Goal: Check status: Check status

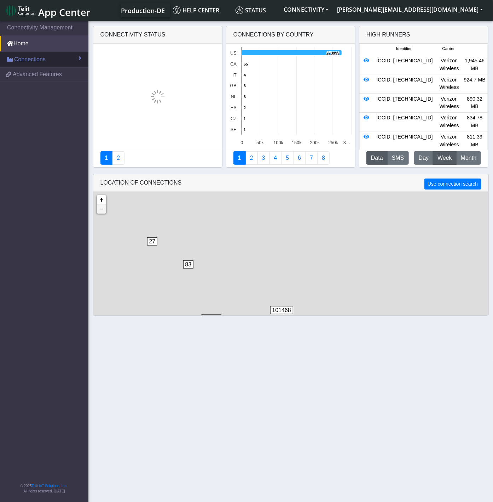
click at [46, 61] on link "Connections" at bounding box center [44, 60] width 88 height 16
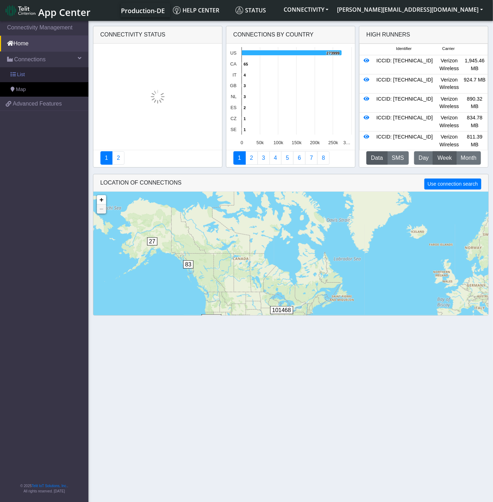
click at [45, 81] on link "List" at bounding box center [44, 74] width 88 height 15
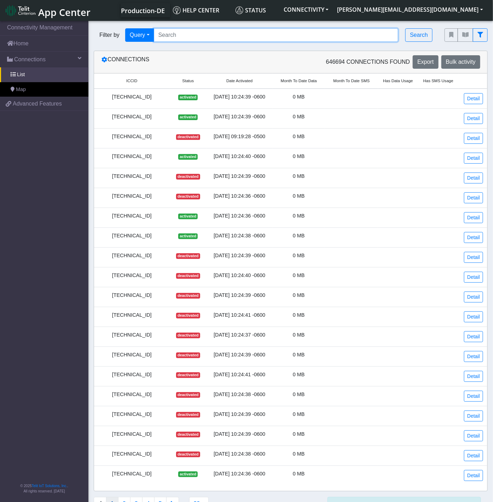
click at [213, 37] on input "Search..." at bounding box center [276, 34] width 245 height 13
paste input "89033023428100000000045165976527"
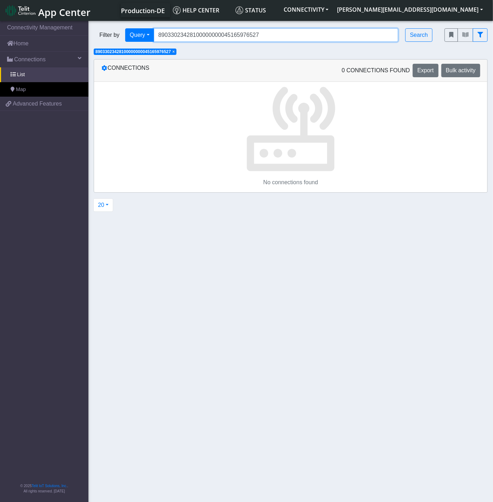
click at [223, 36] on input "89033023428100000000045165976527" at bounding box center [276, 34] width 245 height 13
paste input "358152000000190399"
type input "89358152000000190399"
click at [175, 53] on span "×" at bounding box center [173, 51] width 2 height 5
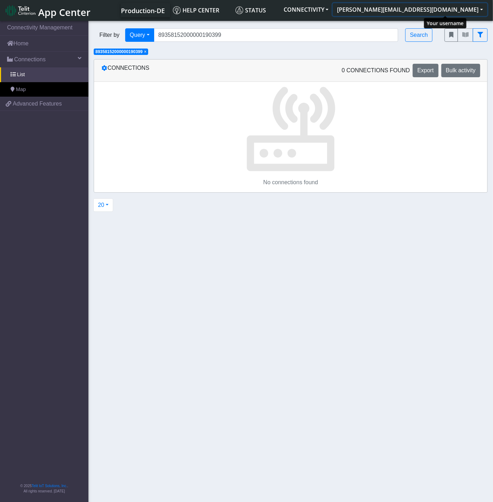
click at [440, 11] on button "[PERSON_NAME][EMAIL_ADDRESS][DOMAIN_NAME]" at bounding box center [410, 9] width 155 height 13
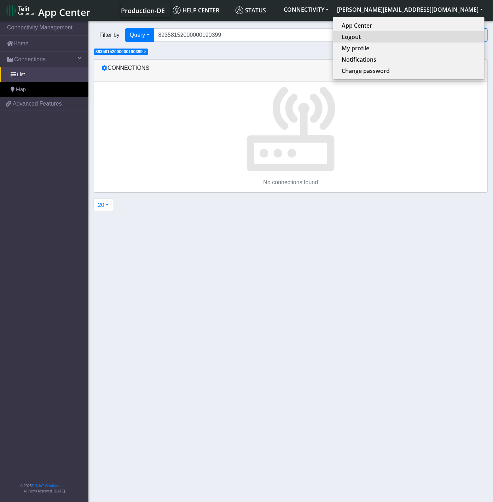
click at [426, 40] on button "Logout" at bounding box center [408, 36] width 151 height 11
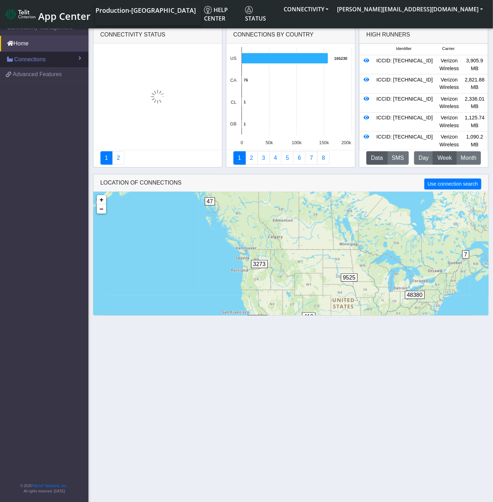
click at [57, 55] on link "Connections" at bounding box center [44, 60] width 88 height 16
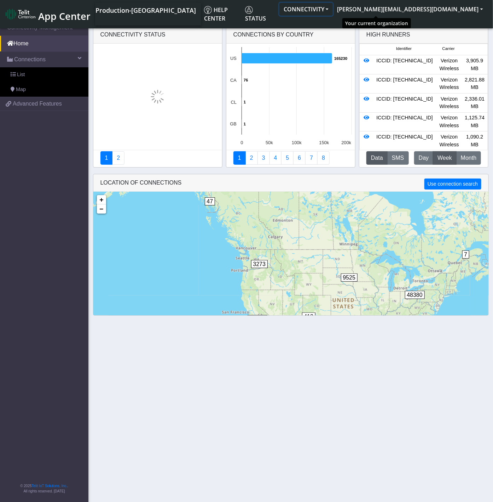
click at [333, 4] on button "CONNECTIVITY" at bounding box center [306, 9] width 53 height 13
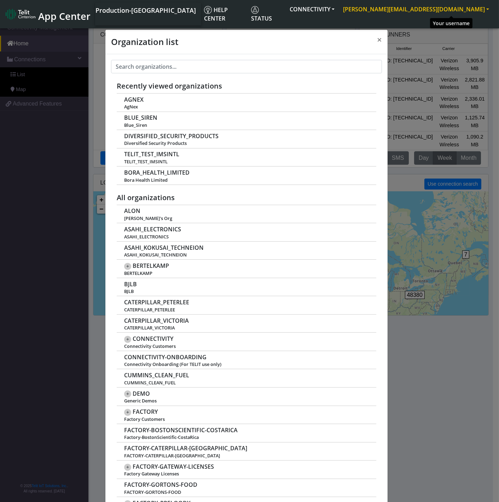
click at [448, 12] on button "[PERSON_NAME][EMAIL_ADDRESS][DOMAIN_NAME]" at bounding box center [416, 9] width 155 height 13
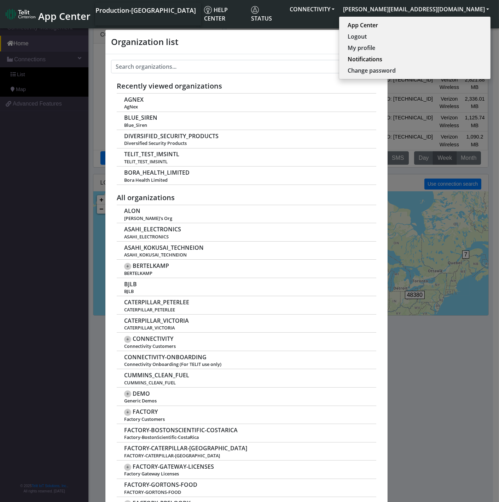
click at [433, 35] on button "Logout" at bounding box center [414, 36] width 151 height 11
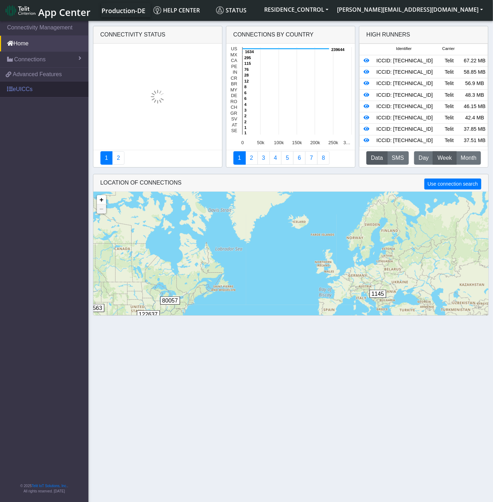
click at [47, 86] on link "eUICCs" at bounding box center [44, 89] width 88 height 16
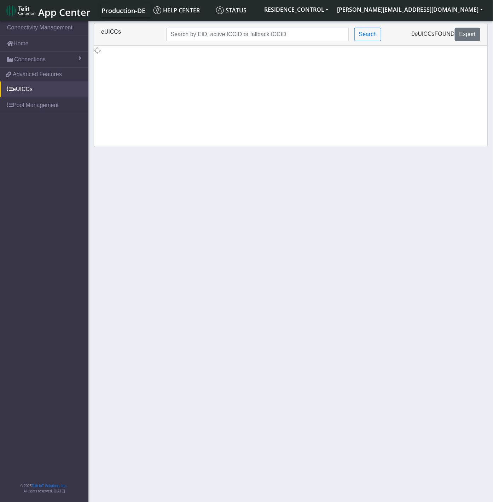
click at [254, 25] on div "eUICCs Search 0 eUICCs found Export" at bounding box center [291, 34] width 394 height 22
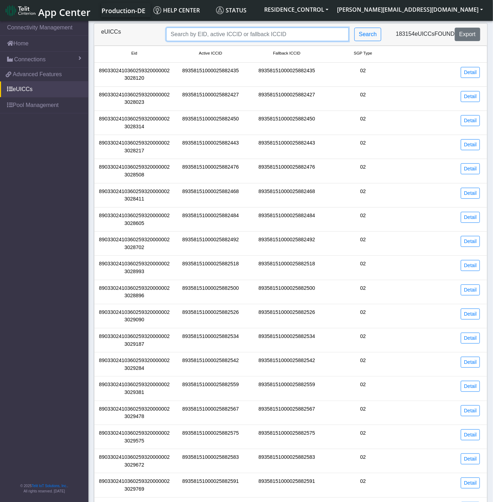
click at [254, 30] on input "Search..." at bounding box center [257, 34] width 183 height 13
paste input "89033023428100000000045165976527"
type input "89033023428100000000045165976527"
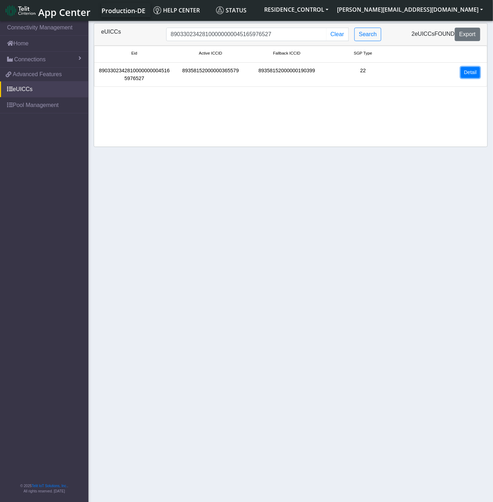
click at [471, 76] on link "Detail" at bounding box center [470, 72] width 19 height 11
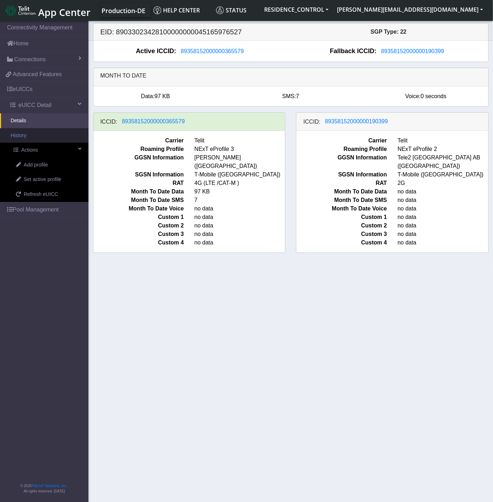
click at [41, 139] on link "History" at bounding box center [44, 135] width 88 height 15
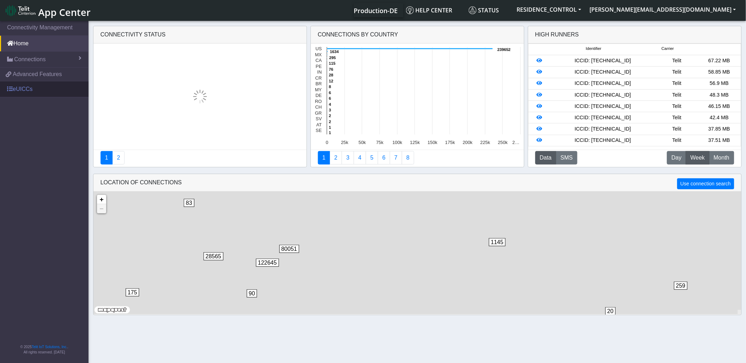
click at [29, 85] on link "eUICCs" at bounding box center [44, 89] width 88 height 16
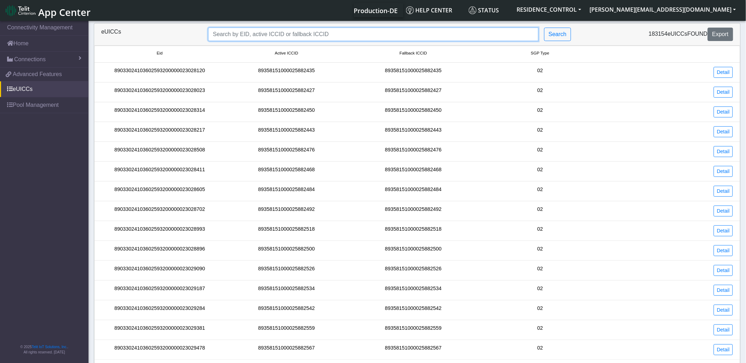
click at [292, 39] on input "Search..." at bounding box center [373, 34] width 330 height 13
paste input "89033023428100000000045165976527"
type input "89033023428100000000045165976527"
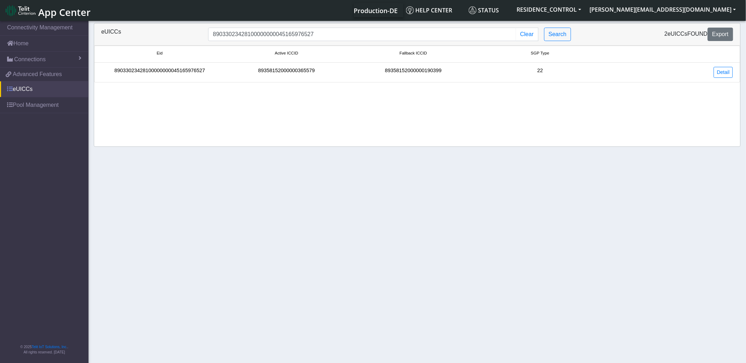
click at [33, 91] on link "eUICCs" at bounding box center [44, 89] width 88 height 16
click at [719, 71] on link "Detail" at bounding box center [723, 72] width 19 height 11
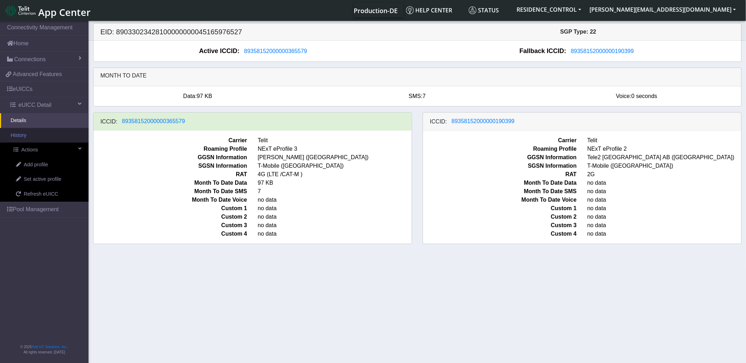
click at [41, 142] on link "History" at bounding box center [44, 135] width 88 height 15
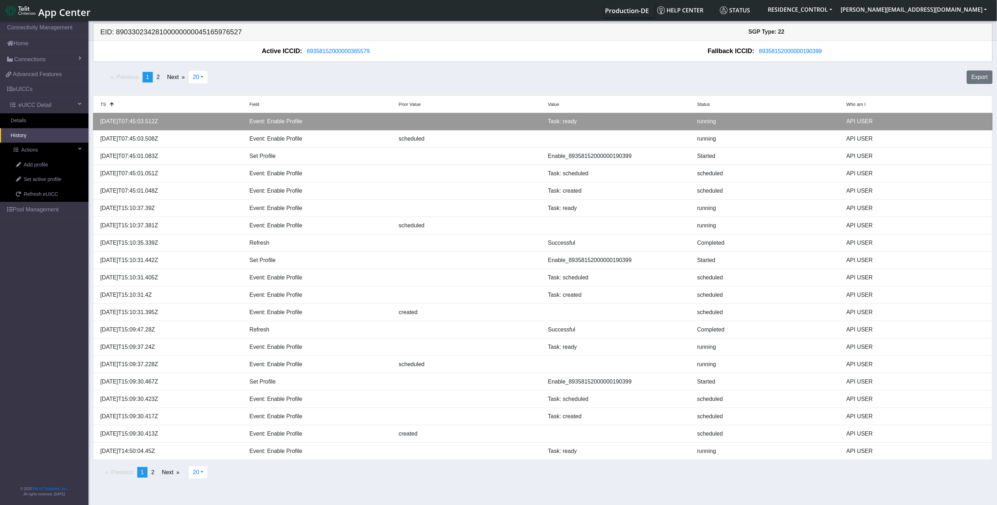
click at [141, 124] on div "2025-09-19T07:45:03.512Z" at bounding box center [169, 121] width 149 height 8
drag, startPoint x: 137, startPoint y: 121, endPoint x: 150, endPoint y: 122, distance: 13.5
click at [150, 122] on div "2025-09-19T07:45:03.512Z" at bounding box center [169, 121] width 149 height 8
drag, startPoint x: 150, startPoint y: 122, endPoint x: 143, endPoint y: 121, distance: 7.5
click at [144, 121] on div "2025-09-19T07:45:03.512Z" at bounding box center [169, 121] width 149 height 8
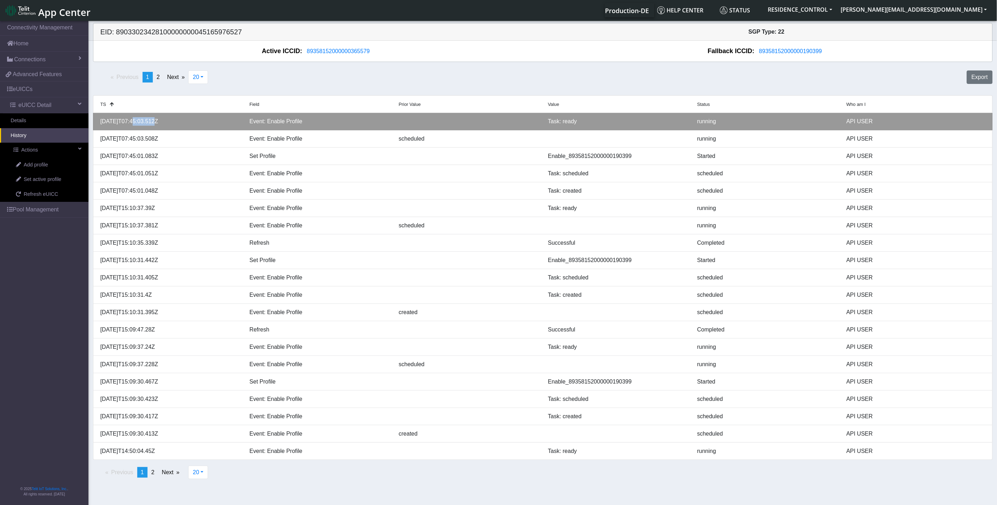
drag, startPoint x: 132, startPoint y: 119, endPoint x: 152, endPoint y: 120, distance: 19.9
click at [152, 120] on div "2025-09-19T07:45:03.512Z" at bounding box center [169, 121] width 149 height 8
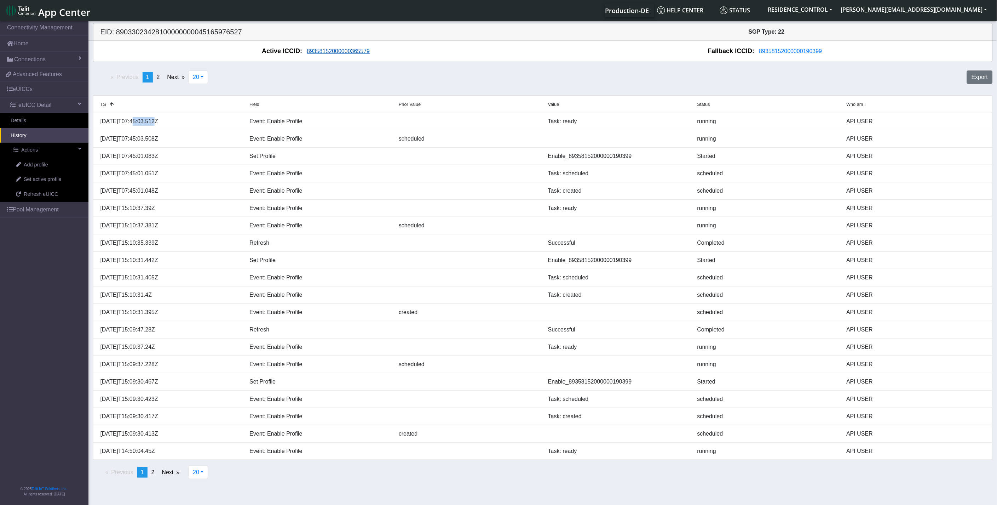
copy div "07:45:03"
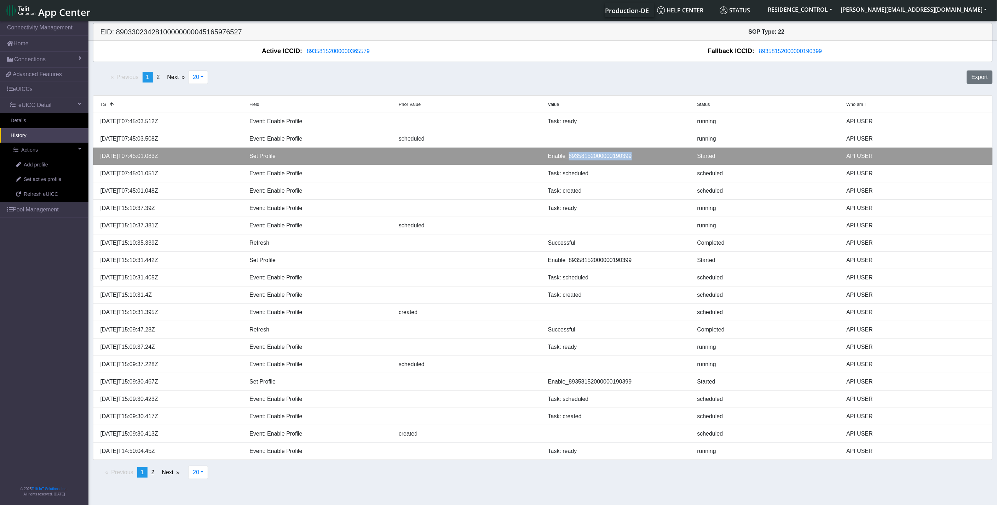
drag, startPoint x: 637, startPoint y: 154, endPoint x: 568, endPoint y: 156, distance: 69.1
click at [568, 156] on div "Enable_89358152000000190399" at bounding box center [617, 156] width 149 height 8
copy div "89358152000000190399"
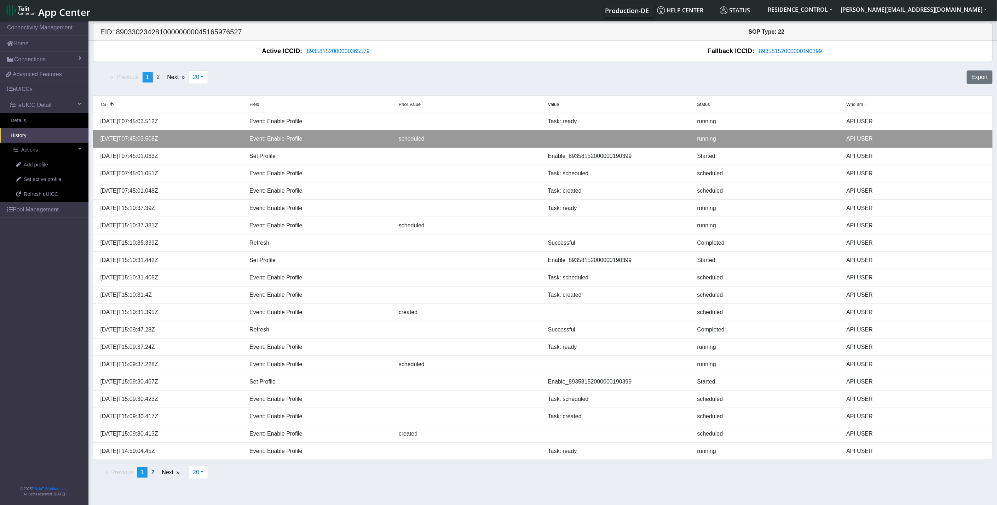
click at [643, 142] on div at bounding box center [617, 138] width 149 height 8
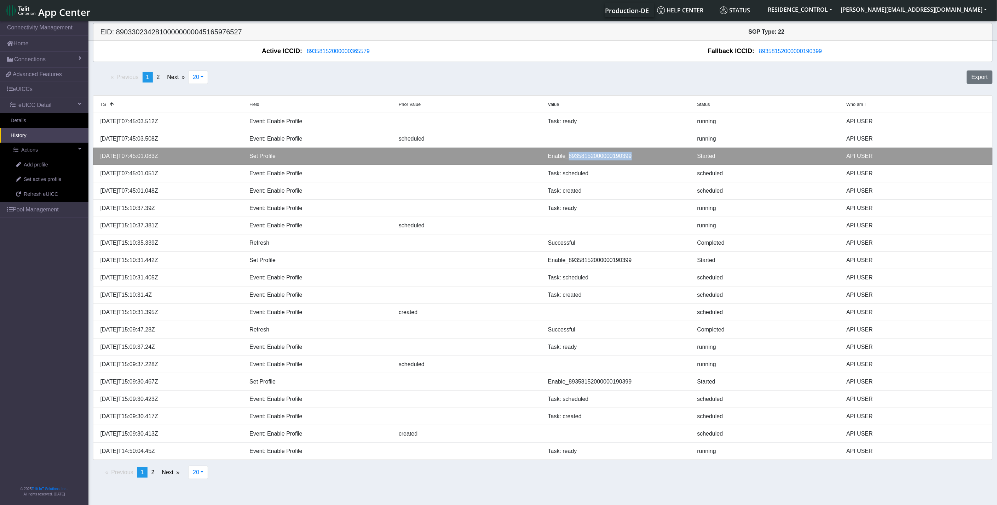
drag, startPoint x: 636, startPoint y: 156, endPoint x: 567, endPoint y: 158, distance: 68.7
click at [567, 158] on div "Enable_89358152000000190399" at bounding box center [617, 156] width 149 height 8
copy div "89358152000000190399"
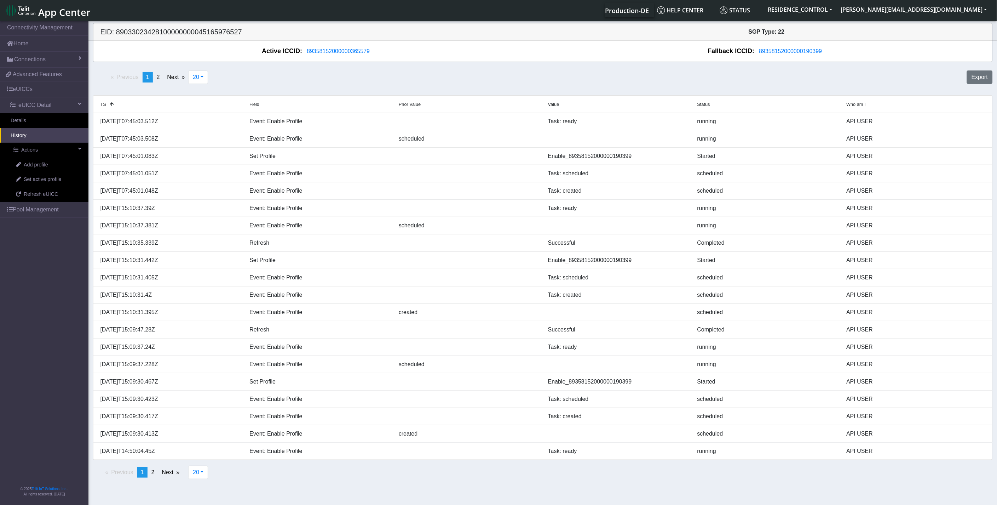
click at [634, 80] on div "Previous page 1 / 2 You're on page 1 page 2 Next page 20 20 50 100 500 Export" at bounding box center [543, 80] width 911 height 25
drag, startPoint x: 410, startPoint y: 53, endPoint x: 481, endPoint y: 57, distance: 71.6
click at [471, 56] on div "Active ICCID: 89358152000000365579" at bounding box center [318, 51] width 449 height 10
drag, startPoint x: 855, startPoint y: 48, endPoint x: 796, endPoint y: 52, distance: 59.3
click at [751, 52] on div "Fallback ICCID: 89358152000000190399" at bounding box center [767, 51] width 449 height 10
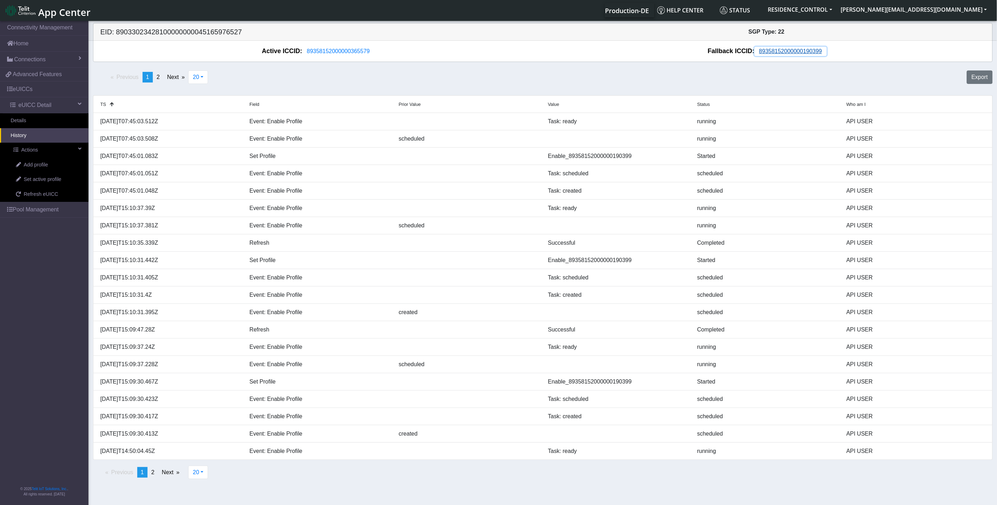
click at [751, 52] on span "89358152000000190399" at bounding box center [791, 51] width 63 height 6
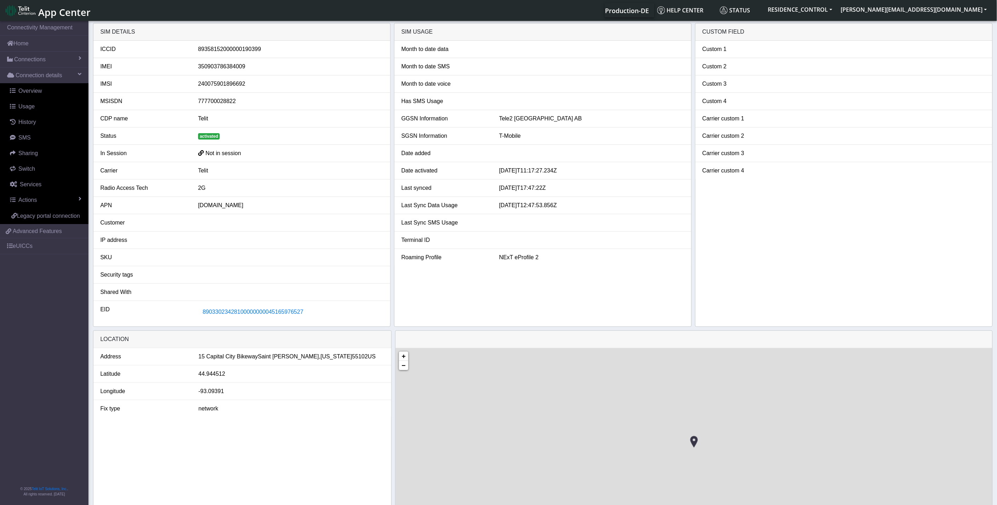
click at [219, 55] on li "ICCID 89358152000000190399" at bounding box center [241, 49] width 297 height 17
click at [222, 51] on div "89358152000000190399" at bounding box center [291, 49] width 196 height 8
copy div "89358152000000190399"
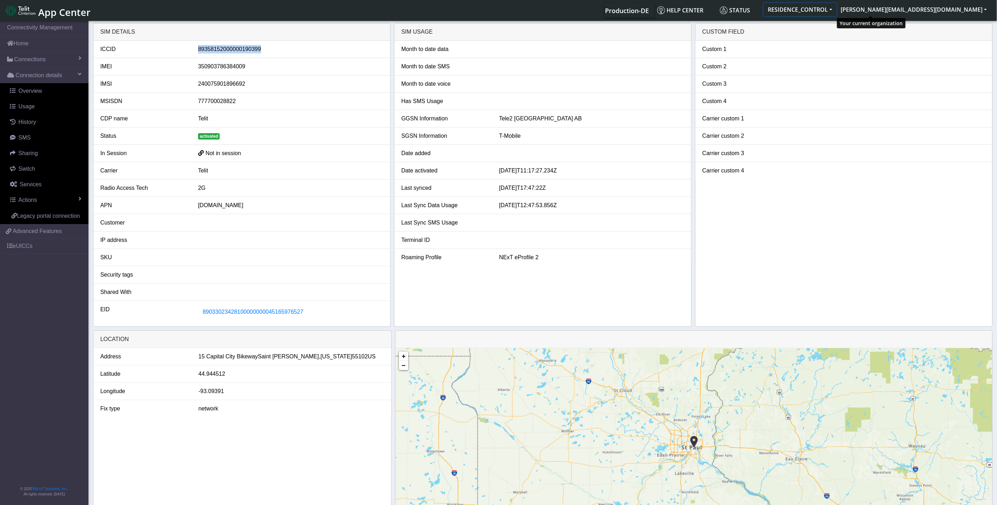
click at [751, 11] on button "RESIDENCE_CONTROL" at bounding box center [800, 9] width 73 height 13
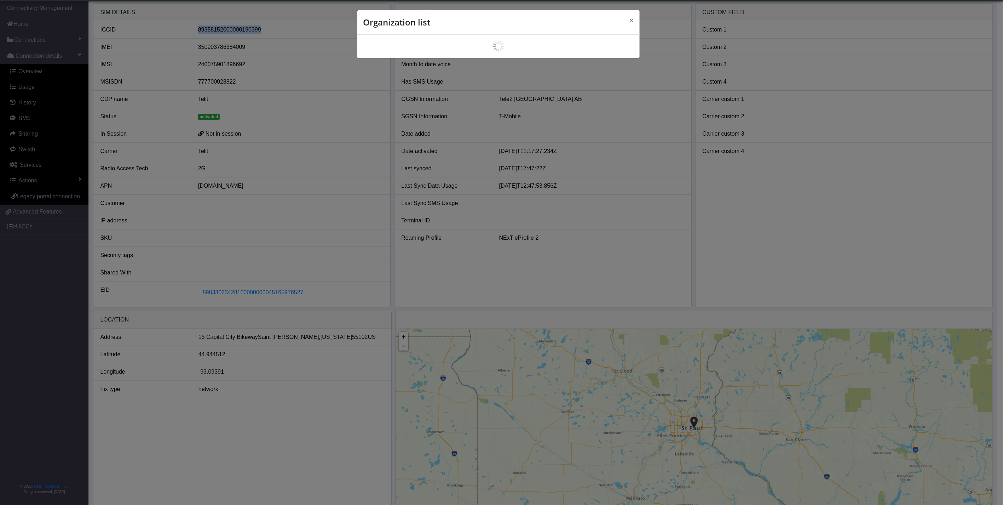
scroll to position [2, 0]
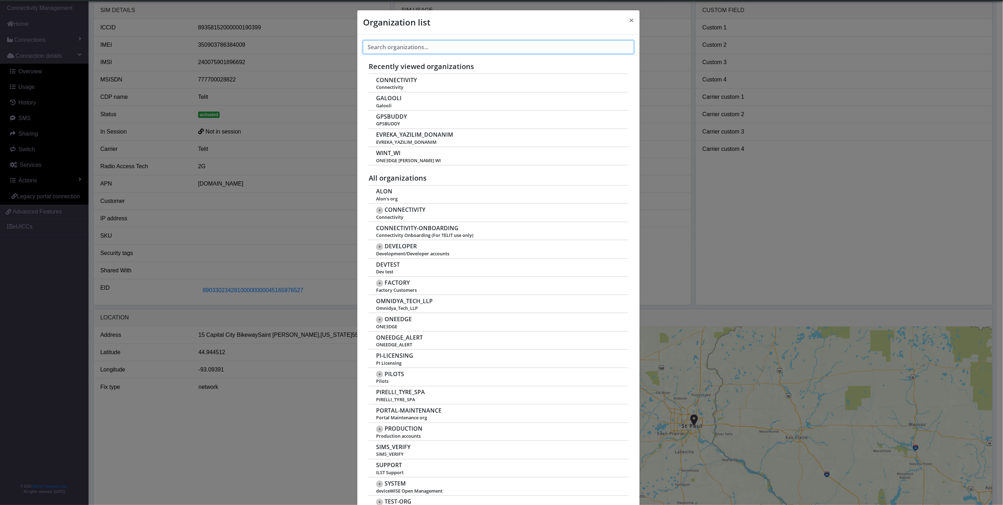
click at [435, 53] on input "text" at bounding box center [498, 46] width 271 height 13
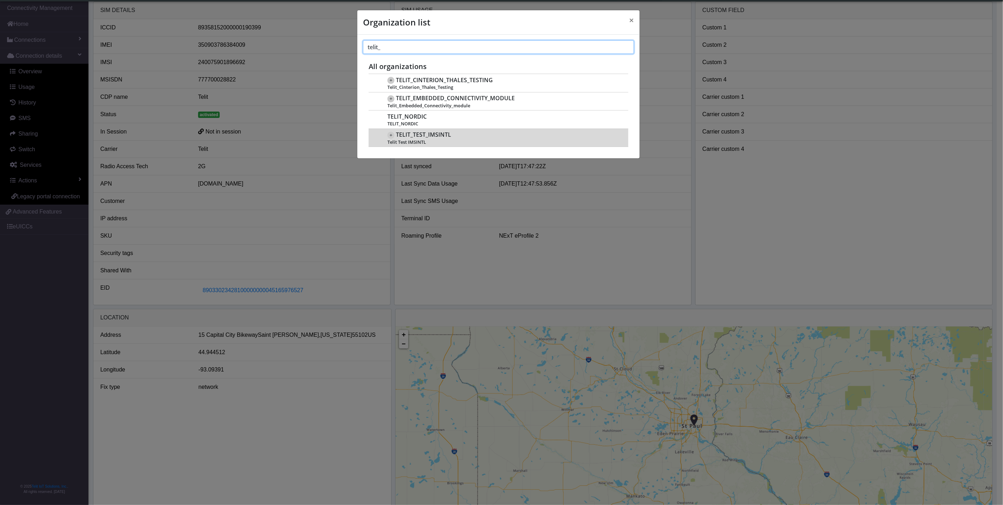
type input "telit_"
click at [412, 132] on span "TELIT_TEST_IMSINTL" at bounding box center [423, 134] width 55 height 7
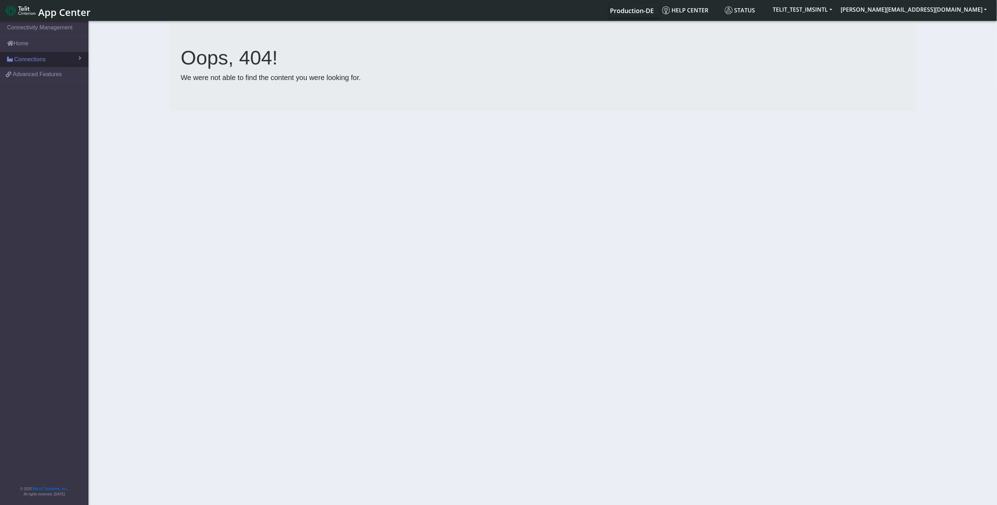
click at [40, 62] on span "Connections" at bounding box center [30, 59] width 32 height 8
click at [45, 75] on link "List" at bounding box center [44, 74] width 88 height 15
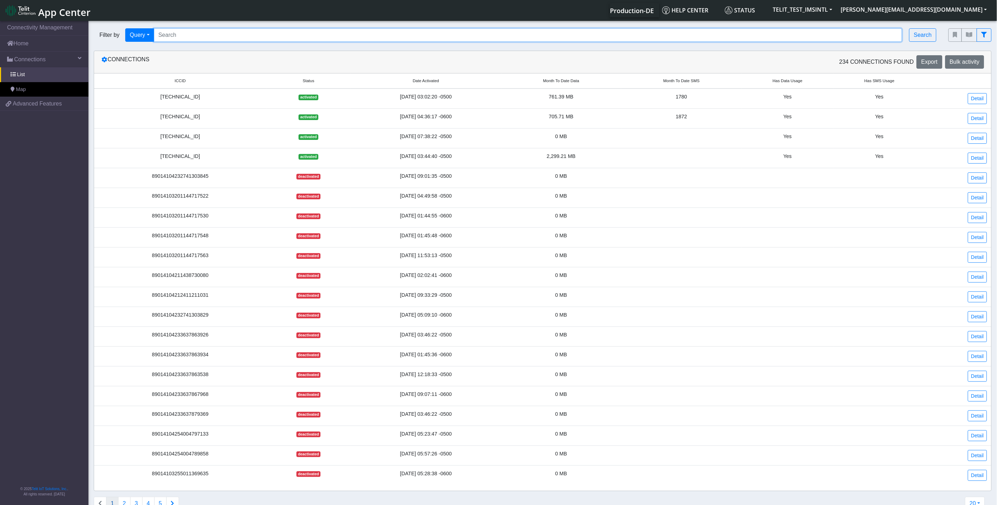
click at [200, 40] on input "Search..." at bounding box center [528, 34] width 749 height 13
paste input "89011703324536928554"
type input "89011703324536928554"
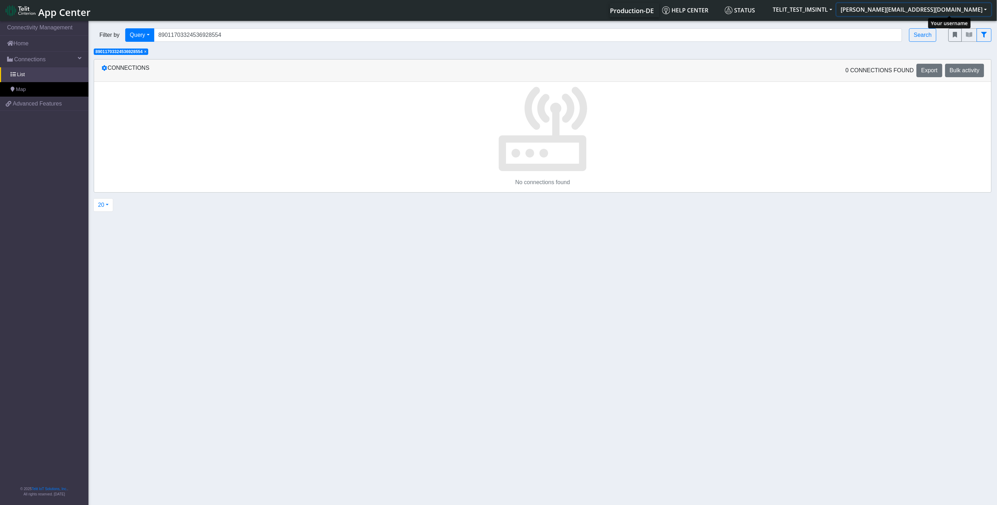
click at [976, 10] on button "[PERSON_NAME][EMAIL_ADDRESS][DOMAIN_NAME]" at bounding box center [914, 9] width 155 height 13
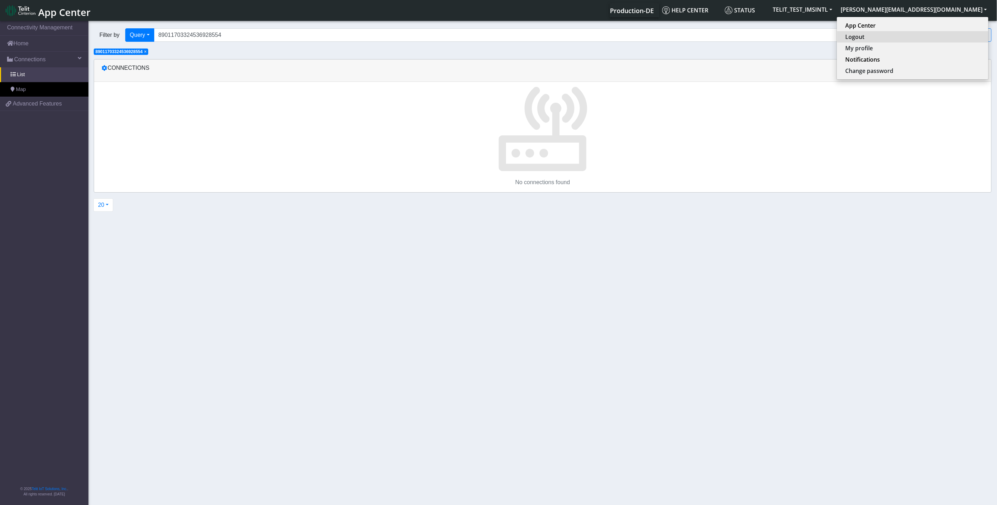
click at [933, 38] on button "Logout" at bounding box center [912, 36] width 151 height 11
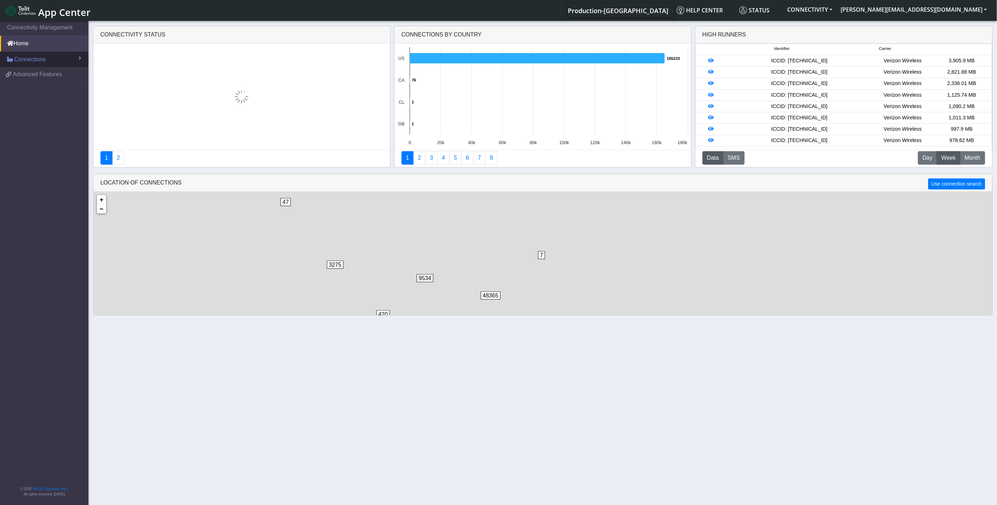
click at [41, 62] on span "Connections" at bounding box center [30, 59] width 32 height 8
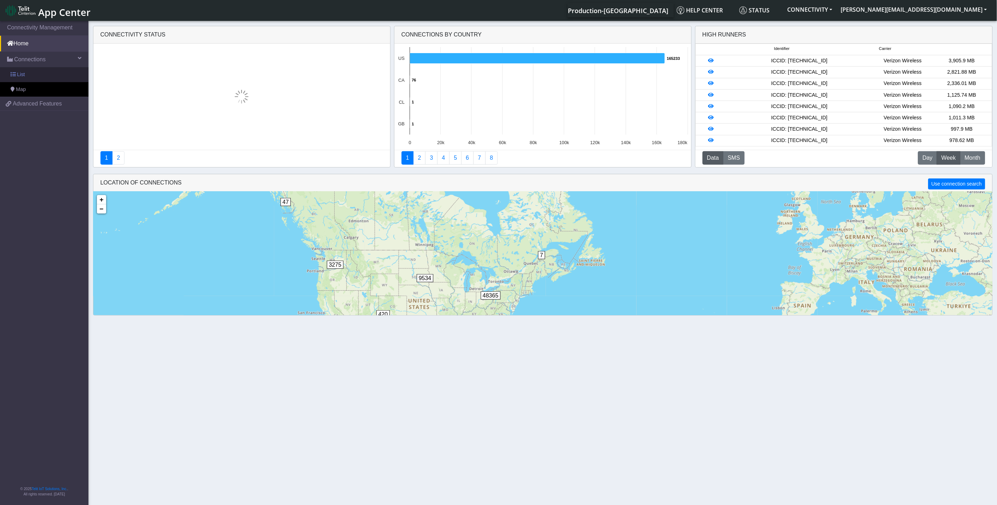
click at [41, 77] on link "List" at bounding box center [44, 74] width 88 height 15
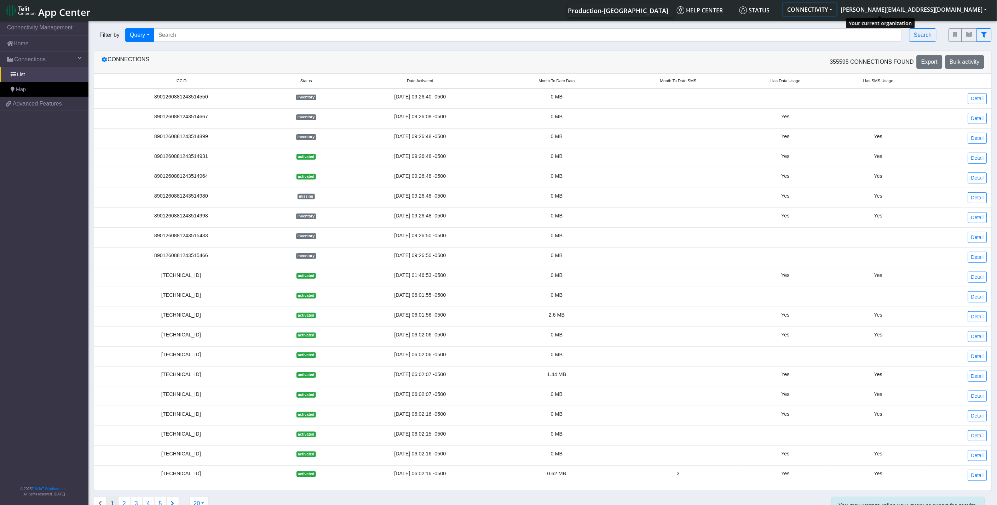
click at [837, 12] on button "CONNECTIVITY" at bounding box center [810, 9] width 53 height 13
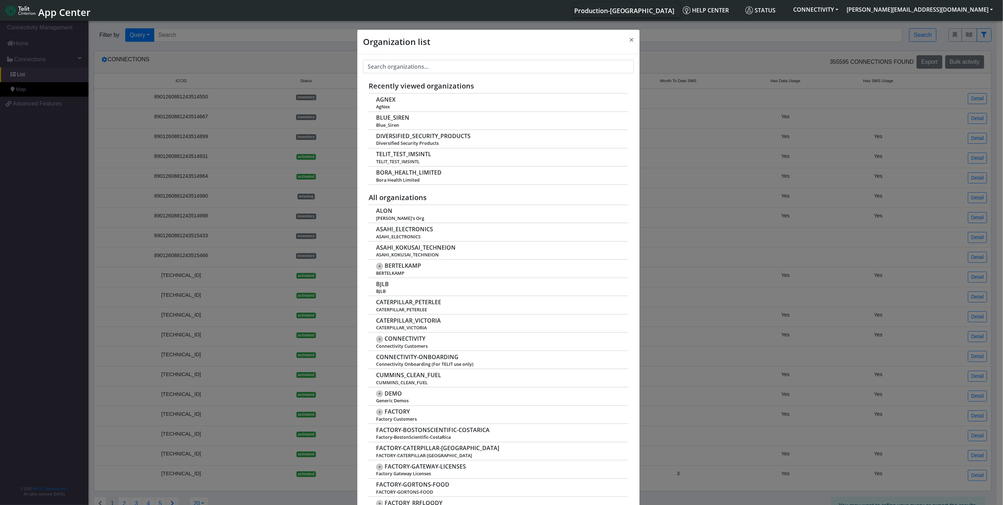
scroll to position [2, 0]
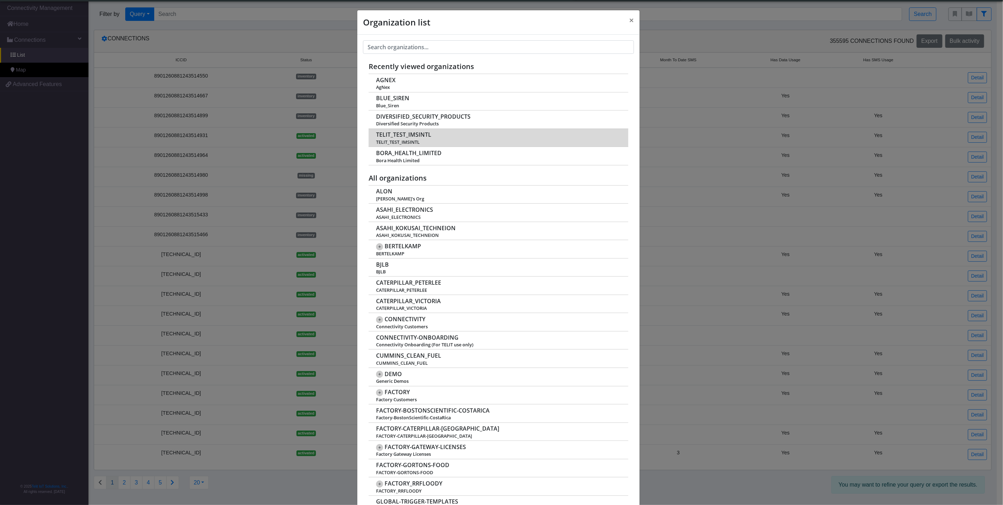
click at [413, 136] on span "TELIT_TEST_IMSINTL" at bounding box center [403, 134] width 55 height 7
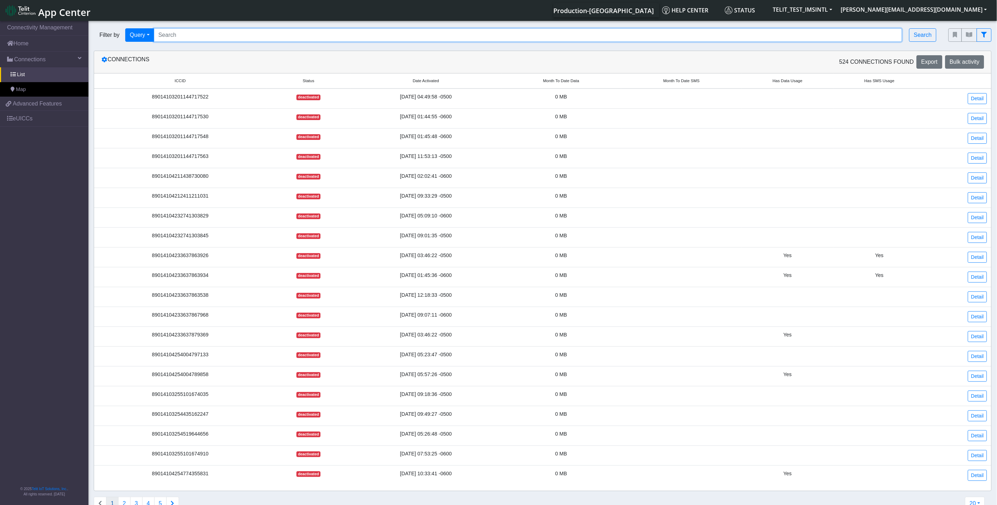
click at [291, 36] on input "Search..." at bounding box center [528, 34] width 749 height 13
paste input "89011703324536928554"
type input "89011703324536928554"
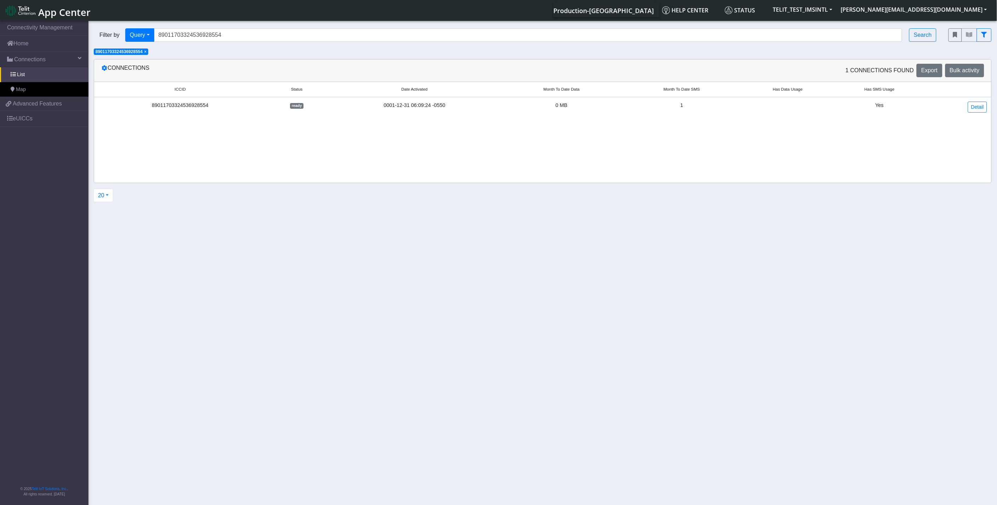
click at [227, 106] on div "89011703324536928554" at bounding box center [180, 106] width 164 height 8
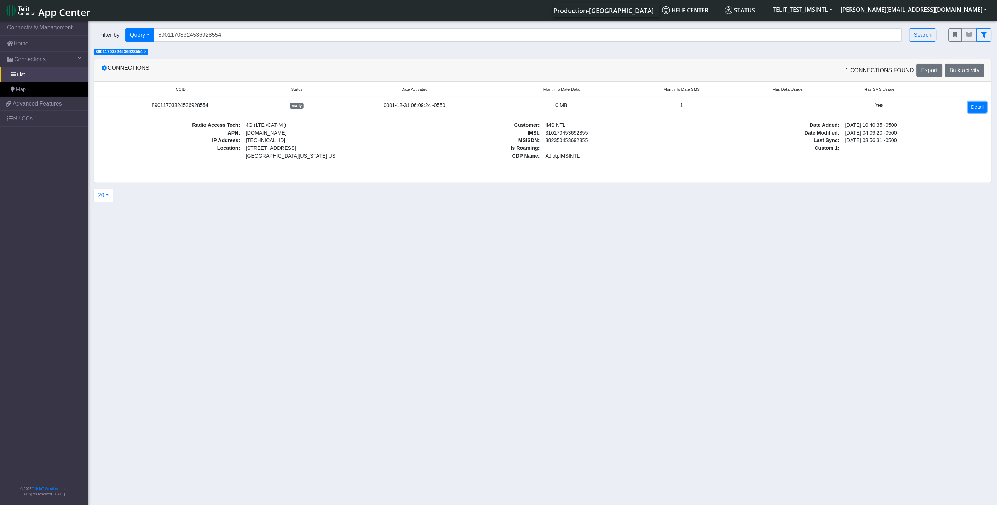
click at [983, 104] on link "Detail" at bounding box center [977, 107] width 19 height 11
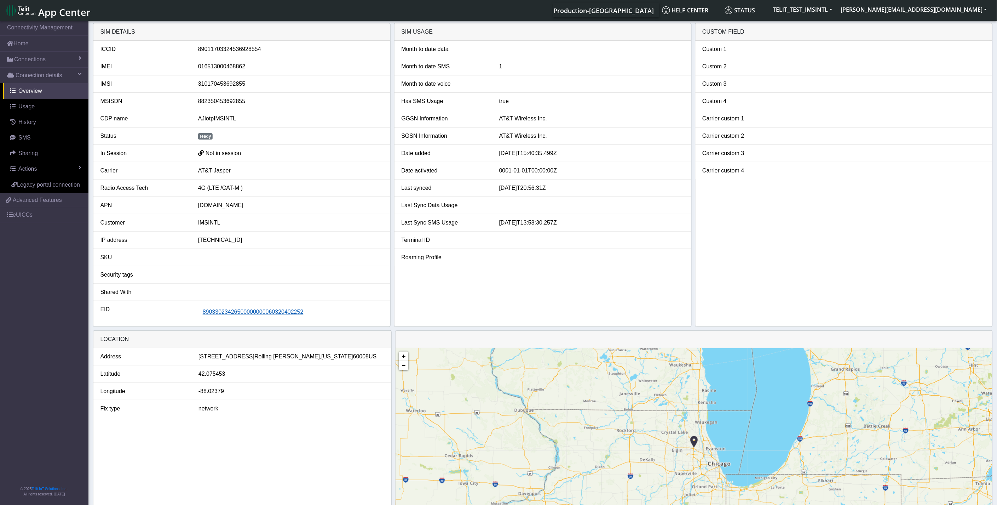
click at [228, 310] on span "89033023426500000000060320402252" at bounding box center [253, 312] width 101 height 6
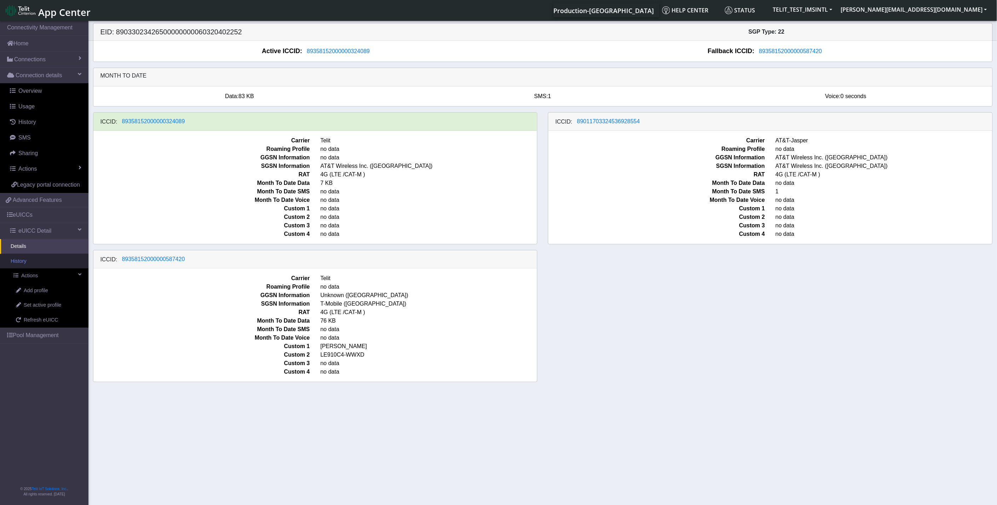
click at [43, 266] on link "History" at bounding box center [44, 261] width 88 height 15
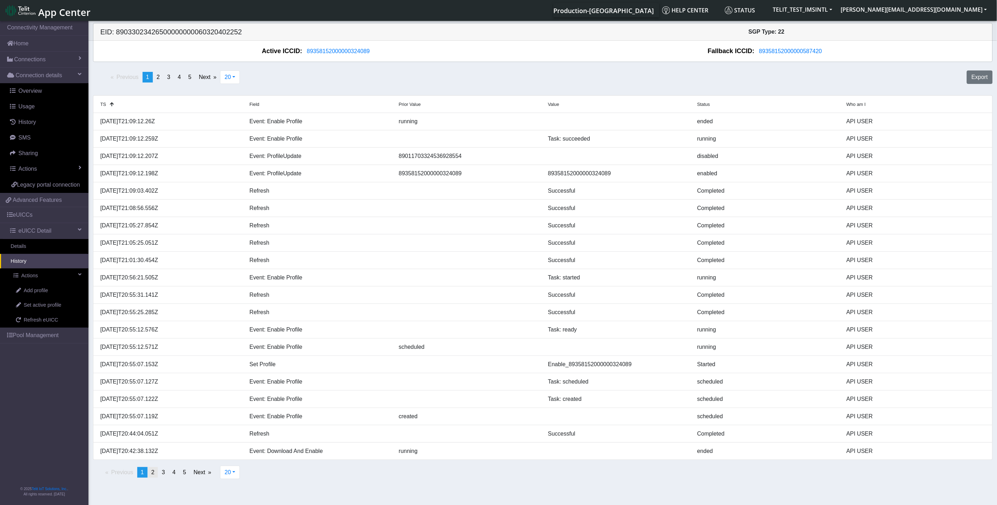
click at [155, 473] on link "page 2" at bounding box center [153, 472] width 10 height 11
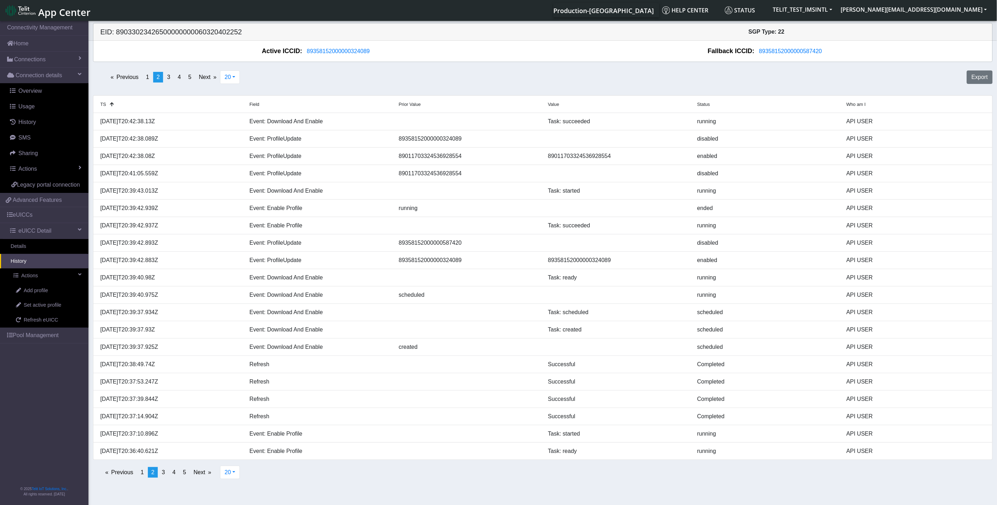
click at [189, 24] on div "EID: 89033023426500000000060320402252 SGP Type: 22" at bounding box center [543, 31] width 910 height 17
copy h5 "89033023426500000000060320402252"
